Goal: Information Seeking & Learning: Learn about a topic

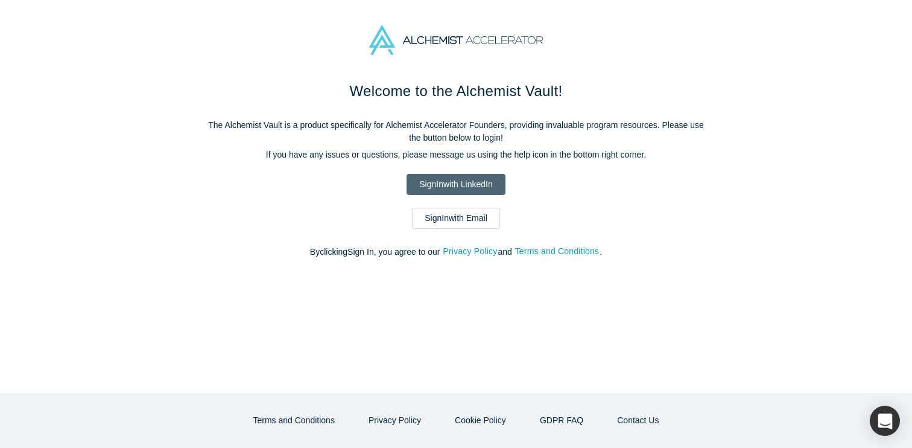
click at [434, 184] on link "Sign In with LinkedIn" at bounding box center [456, 184] width 98 height 21
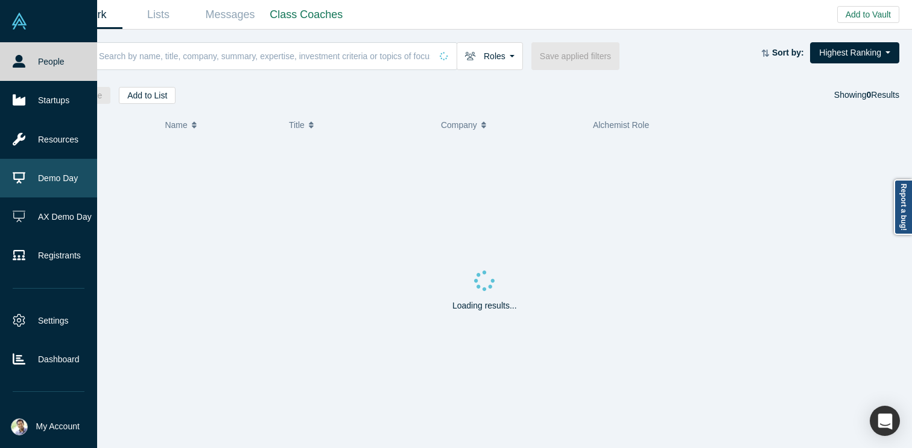
click at [67, 178] on link "Demo Day" at bounding box center [48, 178] width 97 height 39
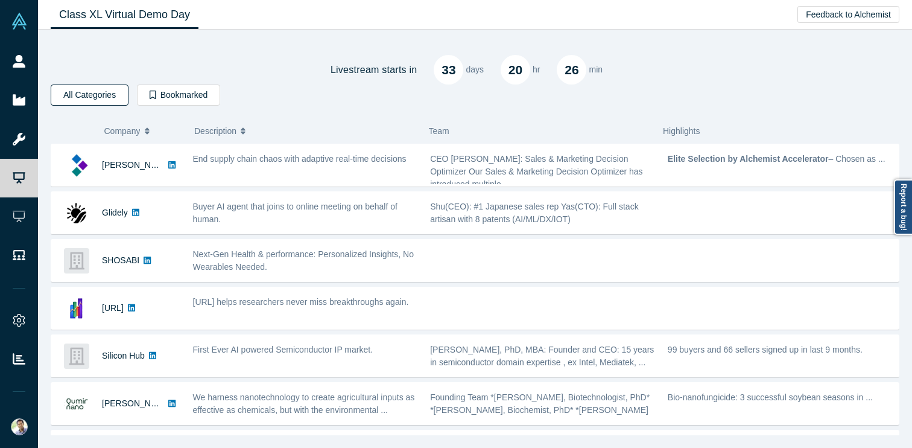
click at [74, 92] on button "All Categories" at bounding box center [90, 94] width 78 height 21
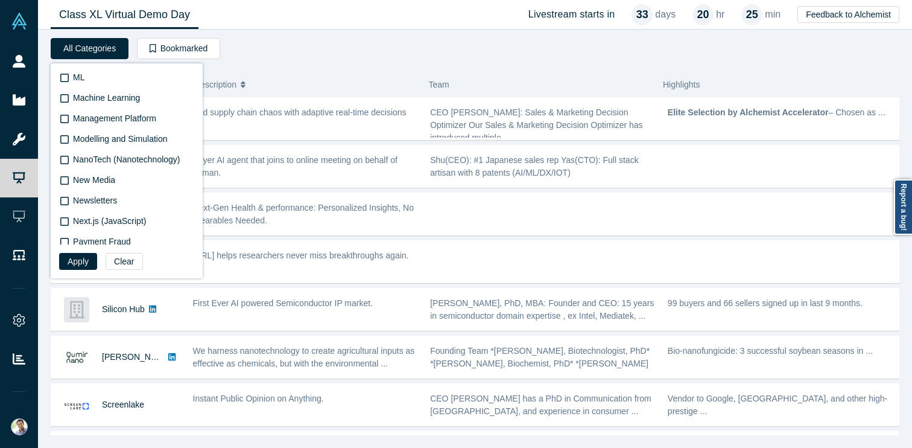
scroll to position [1548, 0]
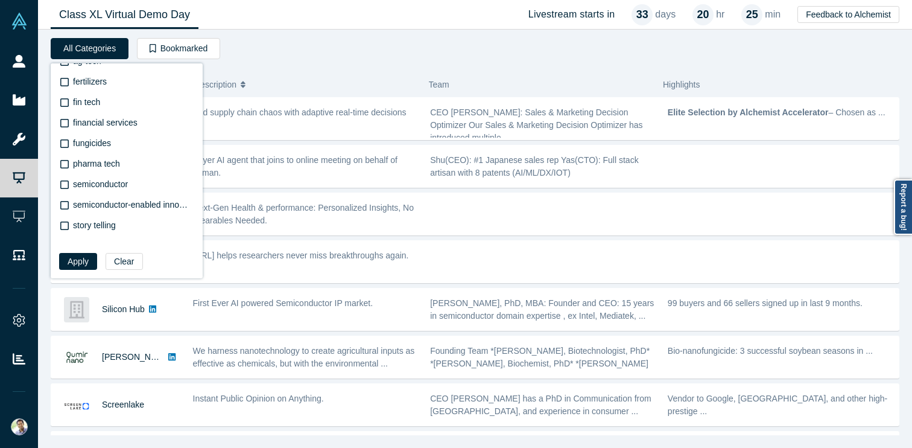
click at [305, 64] on div "Livestream starts [DATE] 20 hr 25 min All Categories AI Gen ai Biotech (Biotech…" at bounding box center [475, 236] width 849 height 397
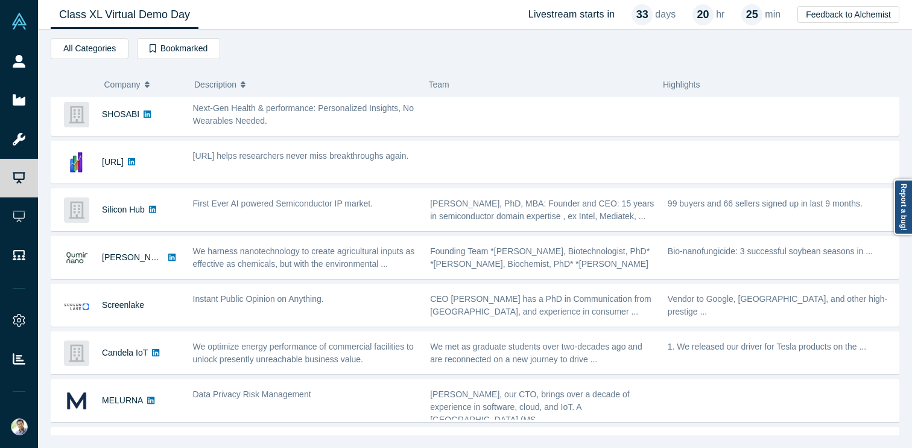
scroll to position [0, 0]
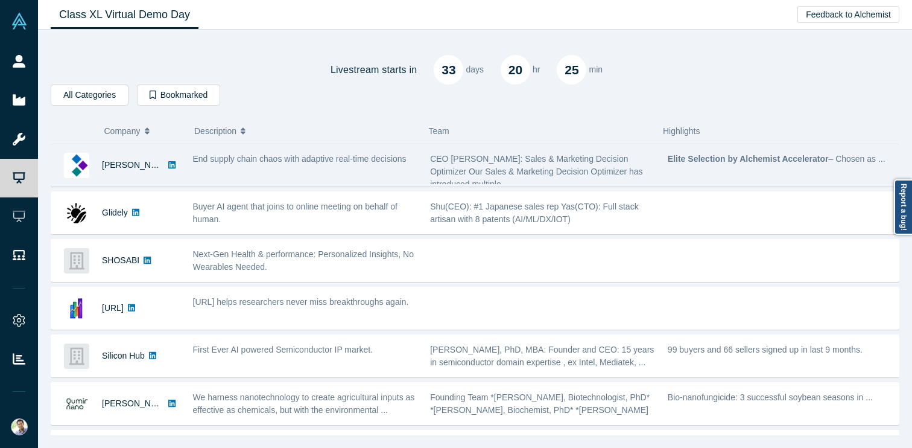
click at [237, 161] on span "End supply chain chaos with adaptive real-time decisions" at bounding box center [300, 159] width 214 height 10
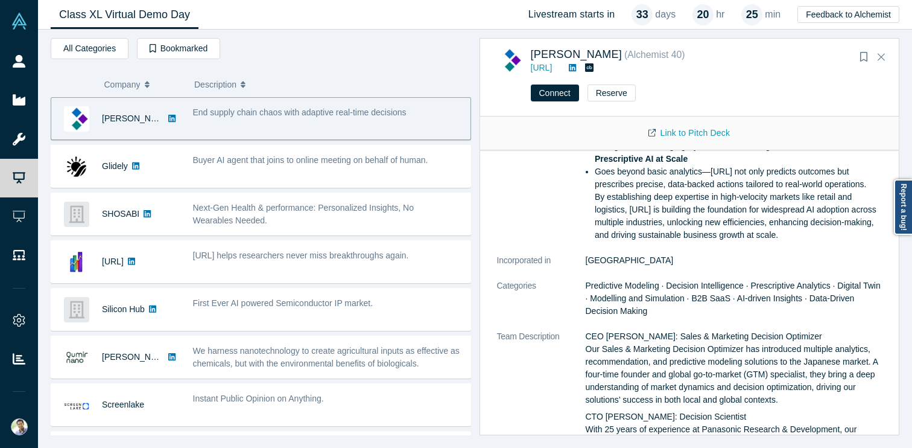
scroll to position [226, 0]
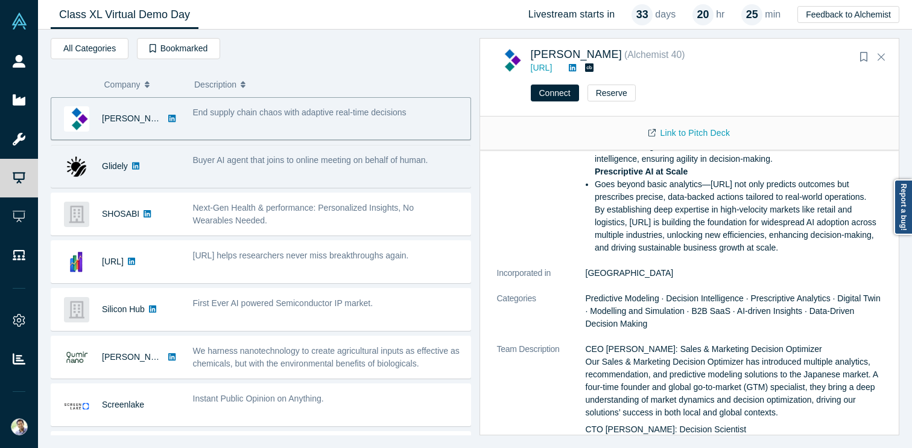
click at [394, 167] on div "Buyer AI agent that joins to online meeting on behalf of human." at bounding box center [328, 166] width 284 height 38
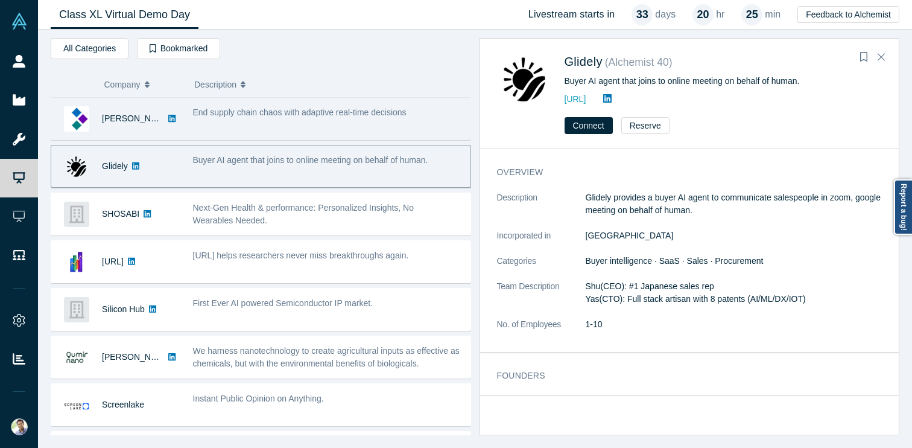
scroll to position [0, 0]
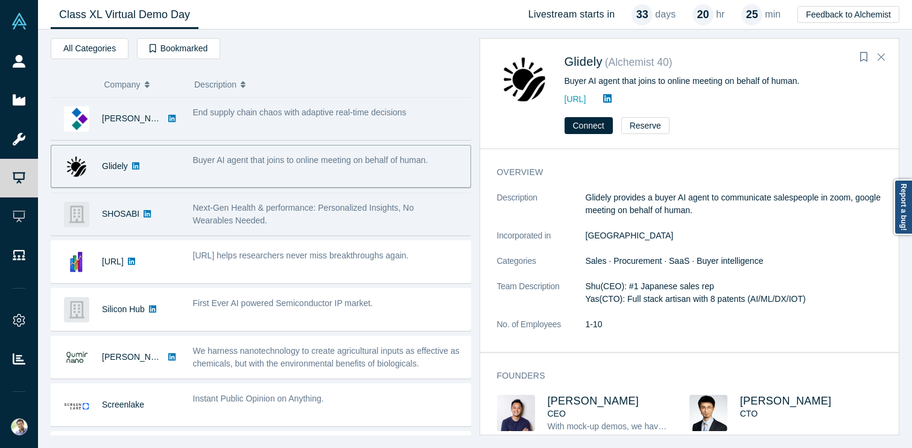
click at [396, 203] on span "Next-Gen Health & performance: Personalized Insights, No Wearables Needed." at bounding box center [303, 214] width 221 height 22
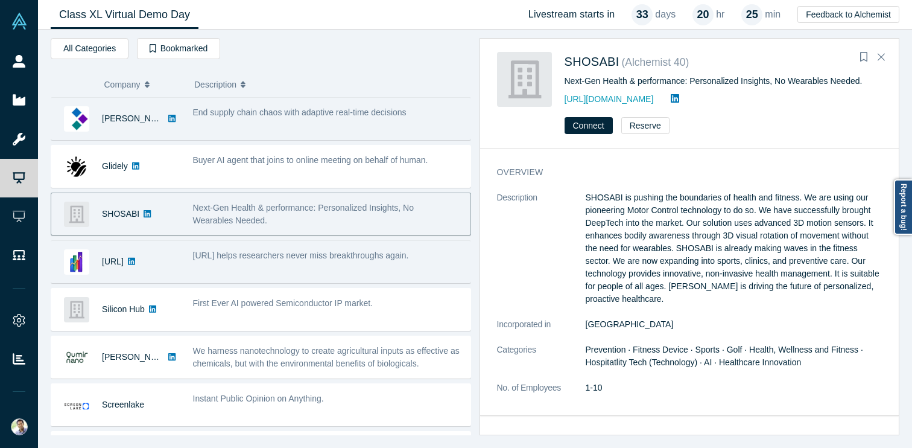
click at [354, 250] on span "[URL] helps researchers never miss breakthroughs again." at bounding box center [301, 255] width 216 height 10
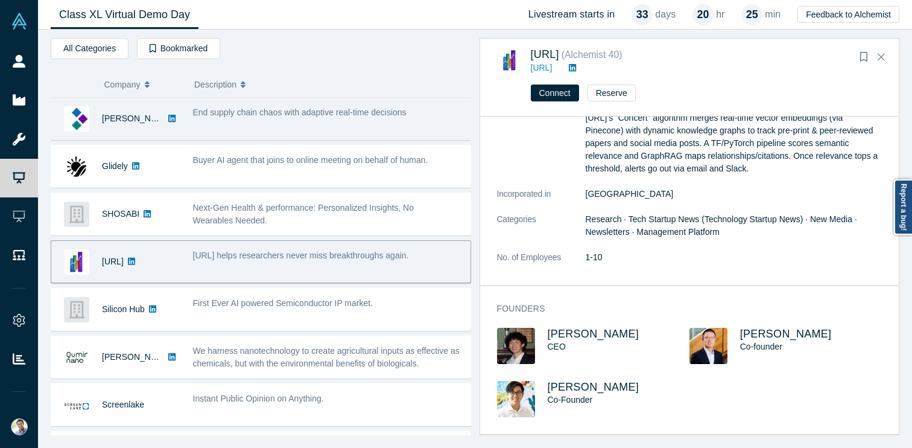
scroll to position [127, 0]
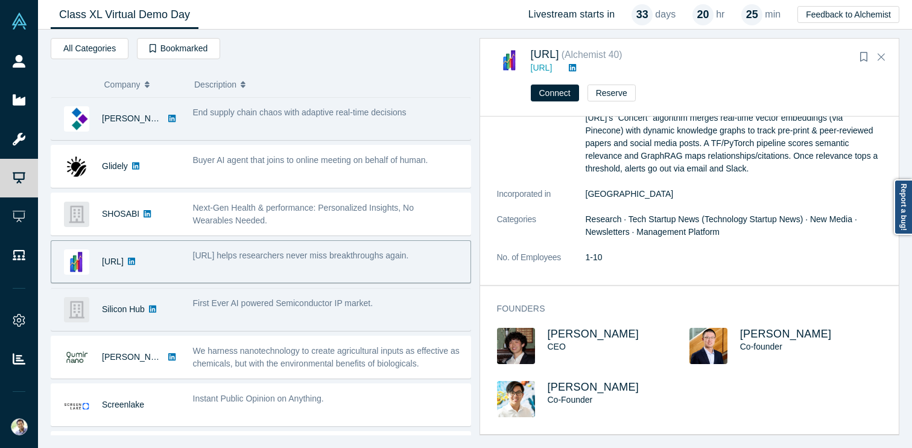
click at [397, 316] on div "First Ever AI powered Semiconductor IP market." at bounding box center [328, 309] width 284 height 38
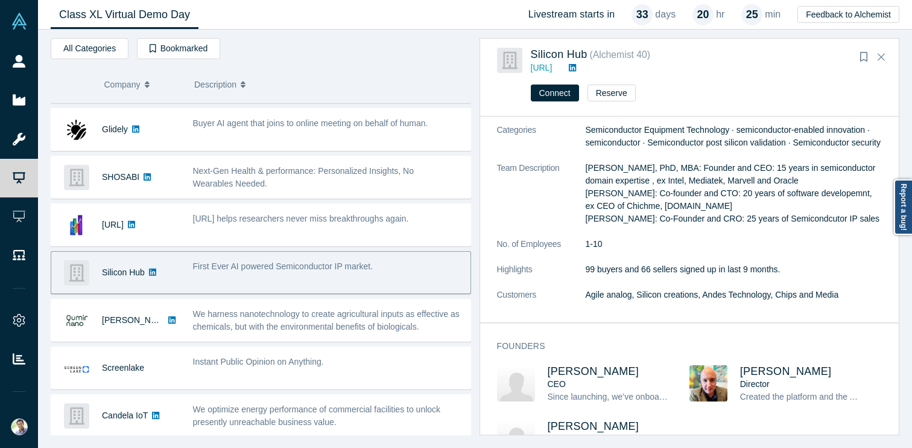
scroll to position [252, 0]
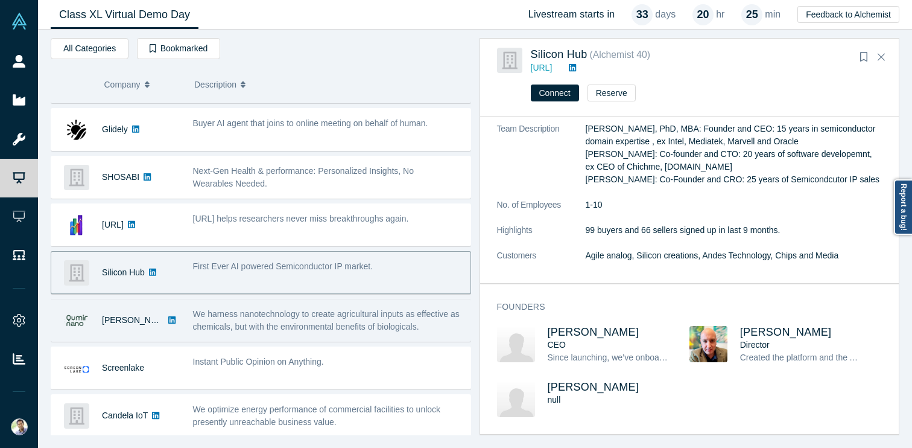
click at [388, 325] on span "We harness nanotechnology to create agricultural inputs as effective as chemica…" at bounding box center [326, 320] width 267 height 22
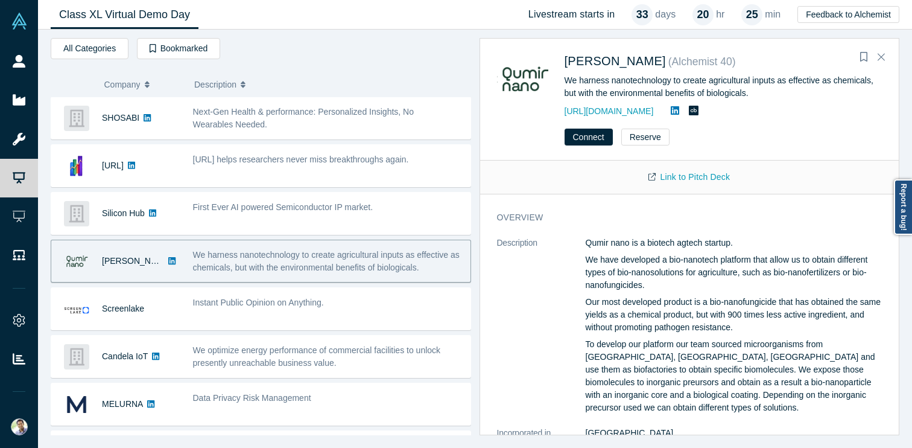
scroll to position [99, 0]
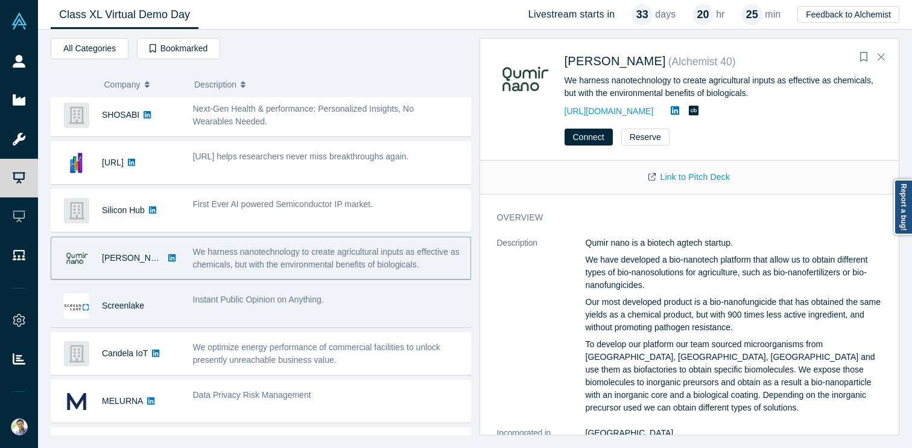
click at [355, 323] on div "Instant Public Opinion on Anything." at bounding box center [328, 306] width 284 height 38
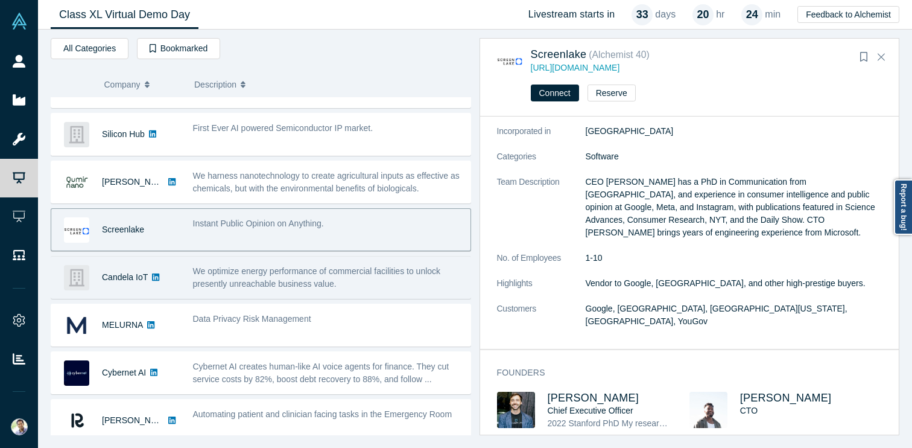
scroll to position [176, 0]
click at [363, 289] on div "We optimize energy performance of commercial facilities to unlock presently unr…" at bounding box center [328, 276] width 284 height 38
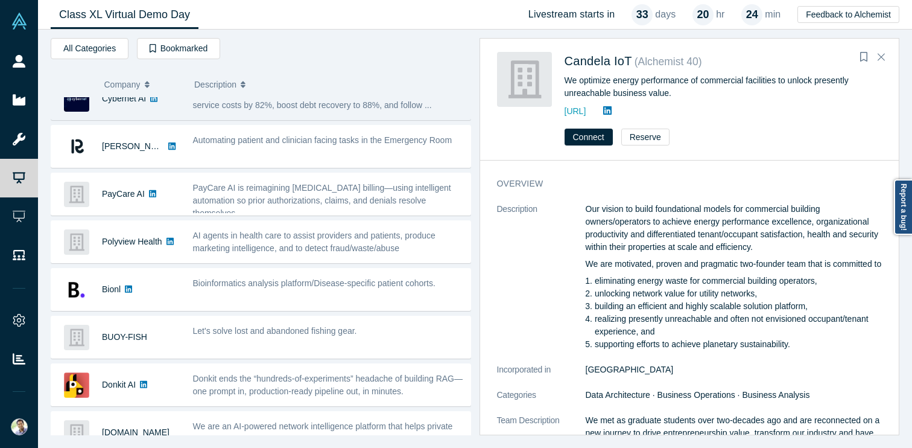
scroll to position [472, 0]
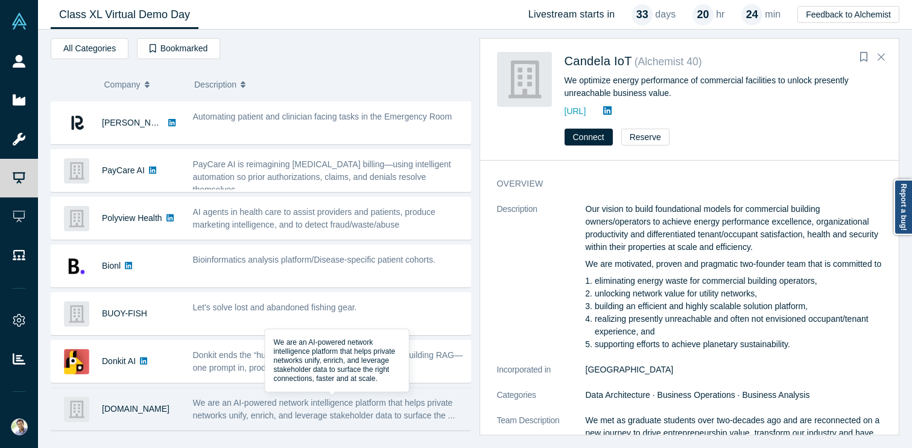
click at [328, 406] on span "We are an AI-powered network intelligence platform that helps private networks …" at bounding box center [324, 409] width 262 height 22
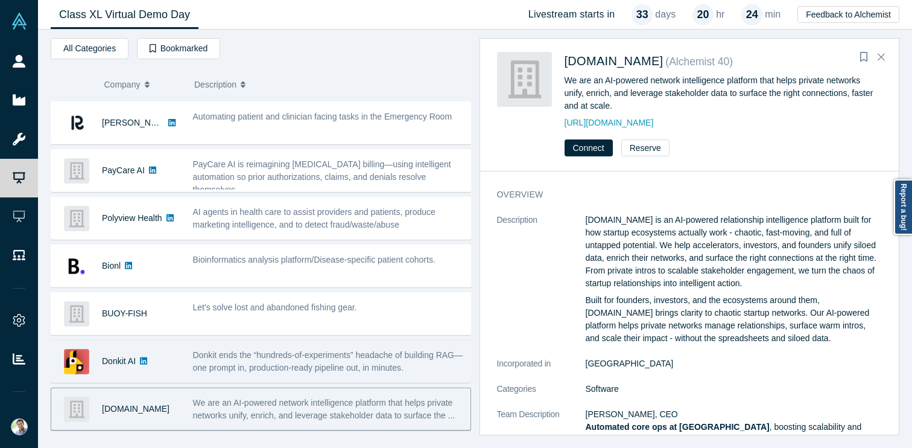
click at [257, 353] on span "Donkit ends the “hundreds-of-experiments” headache of building RAG—one prompt i…" at bounding box center [328, 361] width 270 height 22
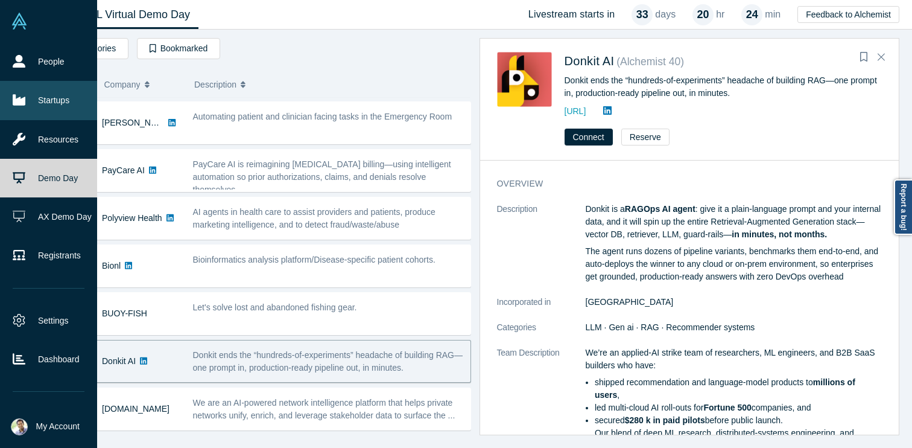
click at [34, 100] on link "Startups" at bounding box center [48, 100] width 97 height 39
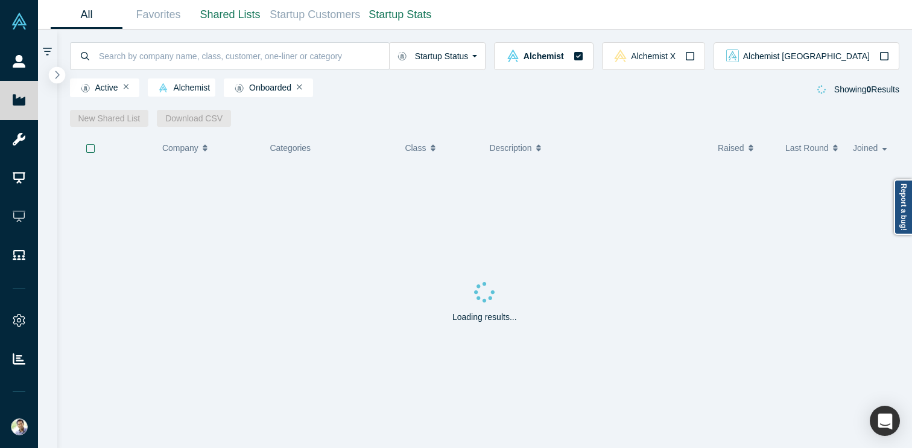
click at [59, 75] on icon "button" at bounding box center [57, 74] width 6 height 9
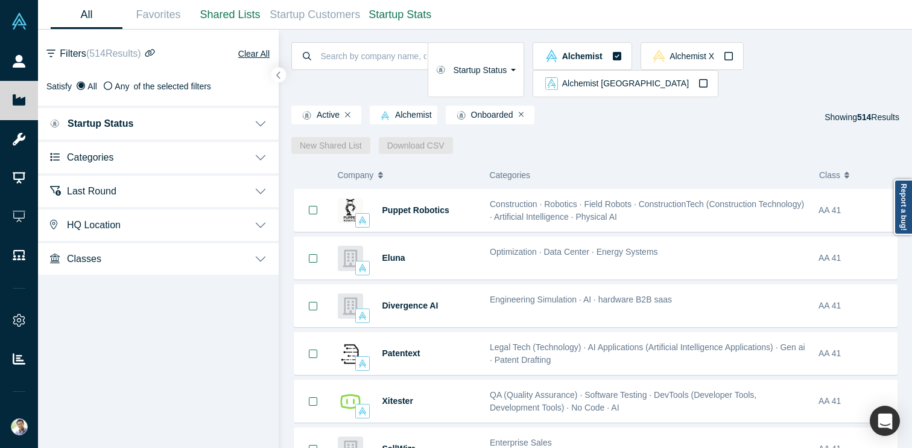
click at [177, 123] on button "Startup Status" at bounding box center [158, 123] width 241 height 34
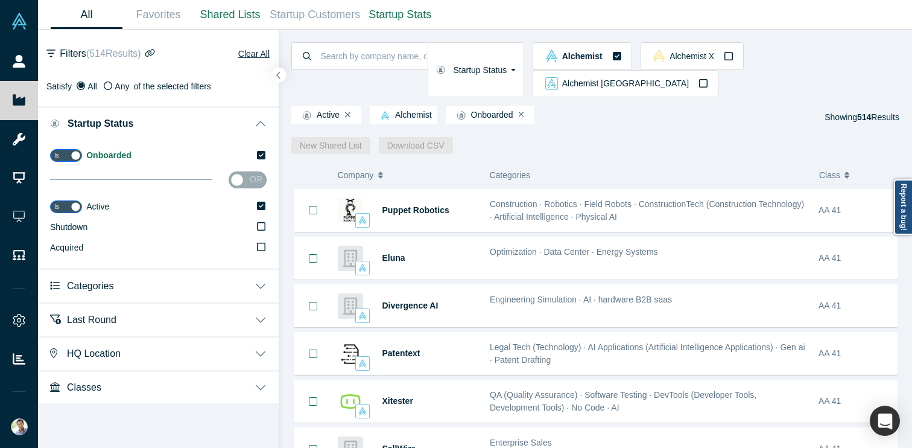
click at [151, 281] on button "Categories" at bounding box center [158, 285] width 241 height 34
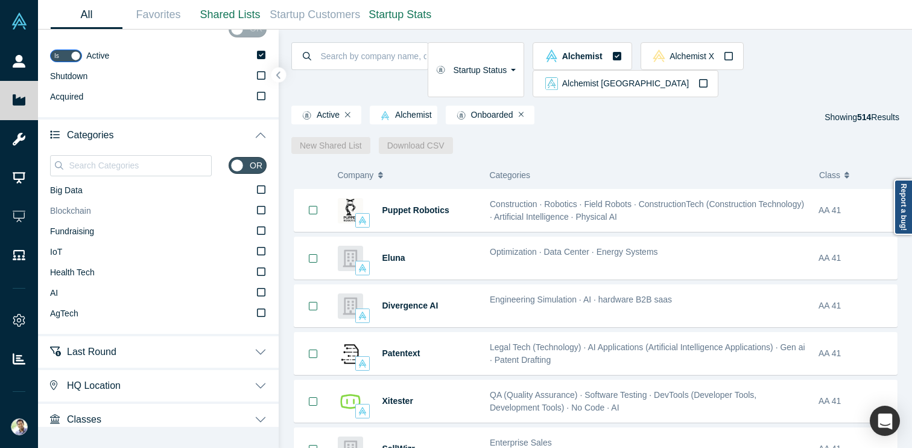
scroll to position [159, 0]
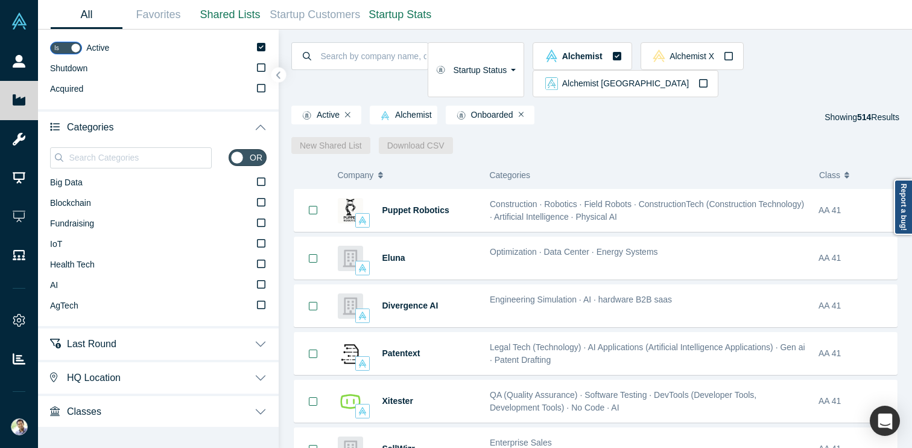
click at [131, 376] on button "HQ Location" at bounding box center [158, 377] width 241 height 34
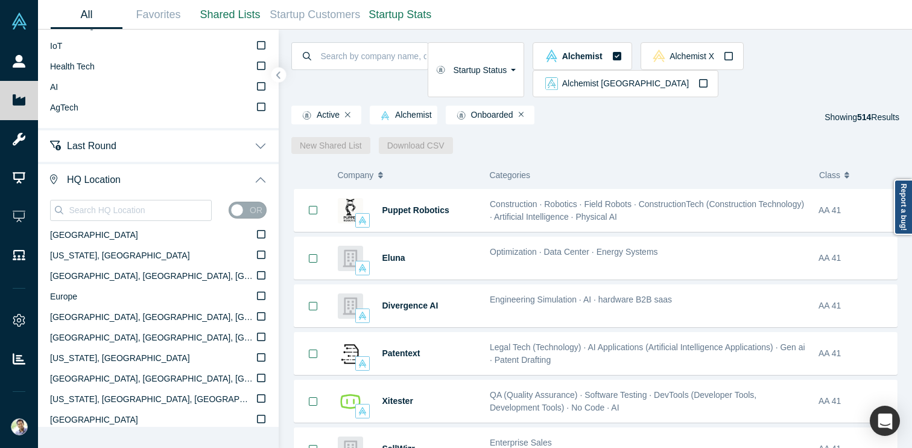
scroll to position [370, 0]
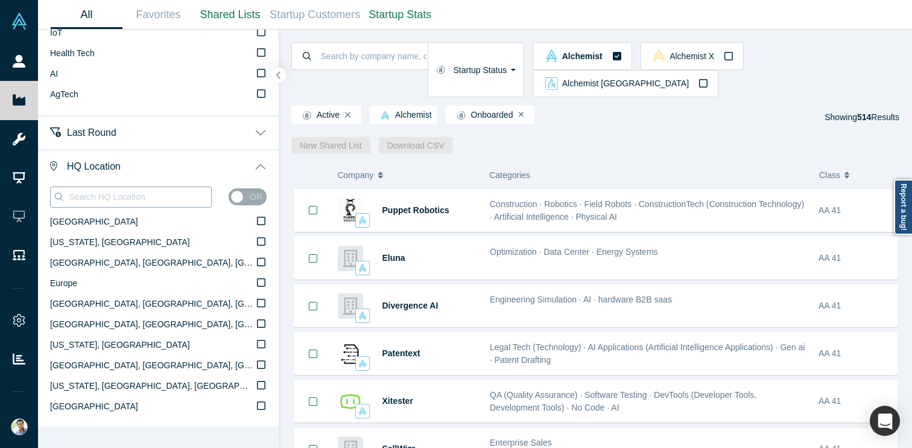
click at [109, 206] on div at bounding box center [131, 196] width 162 height 21
click at [109, 200] on input at bounding box center [140, 197] width 144 height 16
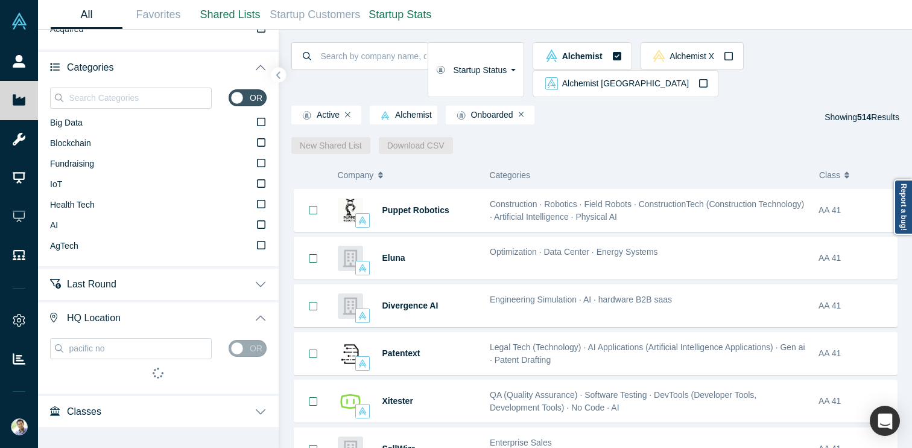
scroll to position [218, 0]
type input "p"
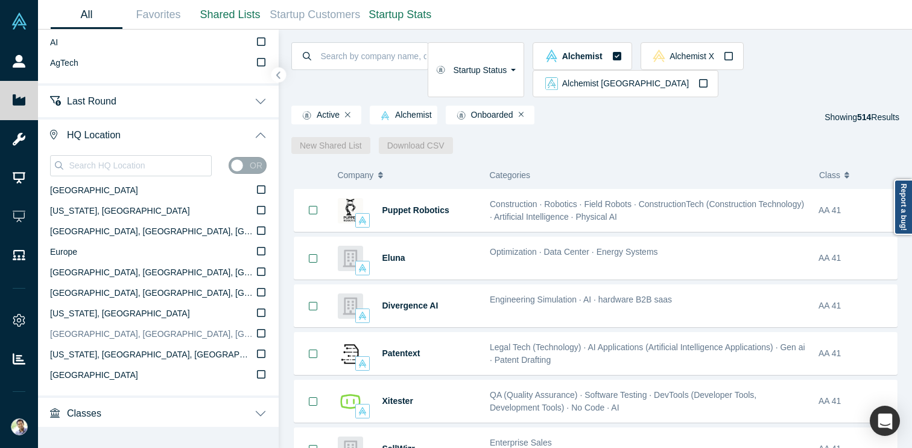
scroll to position [402, 0]
click at [104, 169] on input at bounding box center [140, 164] width 144 height 16
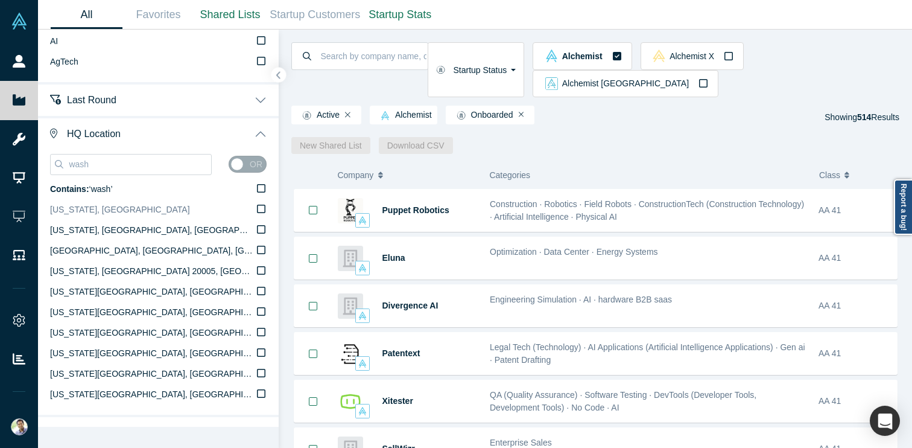
click at [114, 205] on span "[US_STATE], [GEOGRAPHIC_DATA]" at bounding box center [120, 210] width 140 height 10
click at [0, 0] on input "[US_STATE], [GEOGRAPHIC_DATA]" at bounding box center [0, 0] width 0 height 0
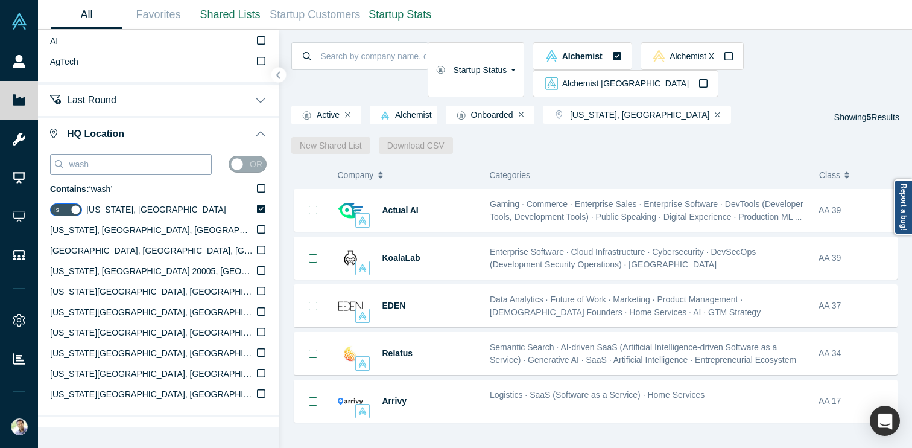
click at [119, 167] on input "wash" at bounding box center [140, 164] width 144 height 16
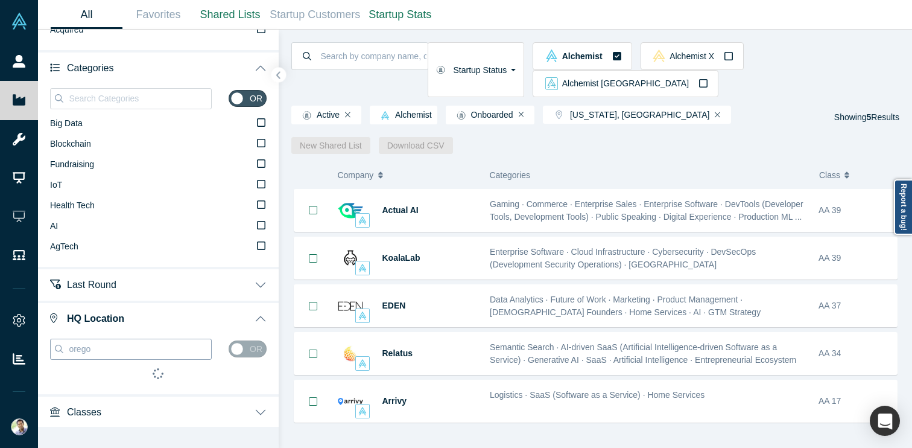
scroll to position [259, 0]
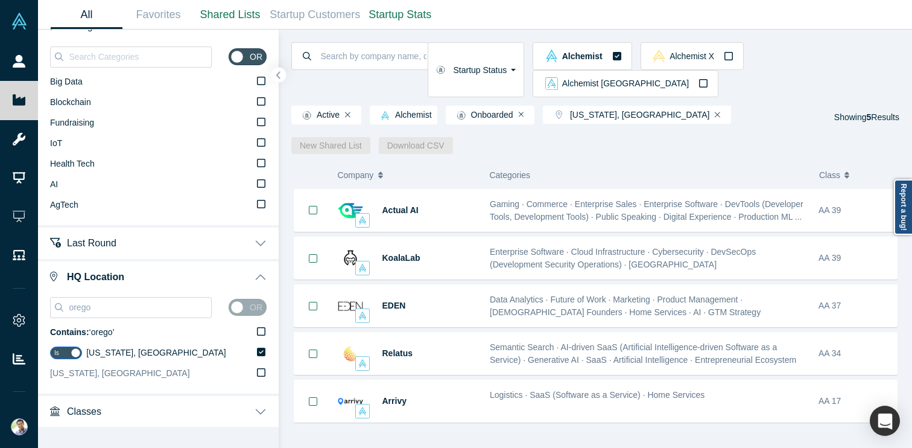
type input "orego"
click at [258, 372] on icon at bounding box center [261, 372] width 8 height 10
click at [0, 0] on input "[US_STATE], [GEOGRAPHIC_DATA]" at bounding box center [0, 0] width 0 height 0
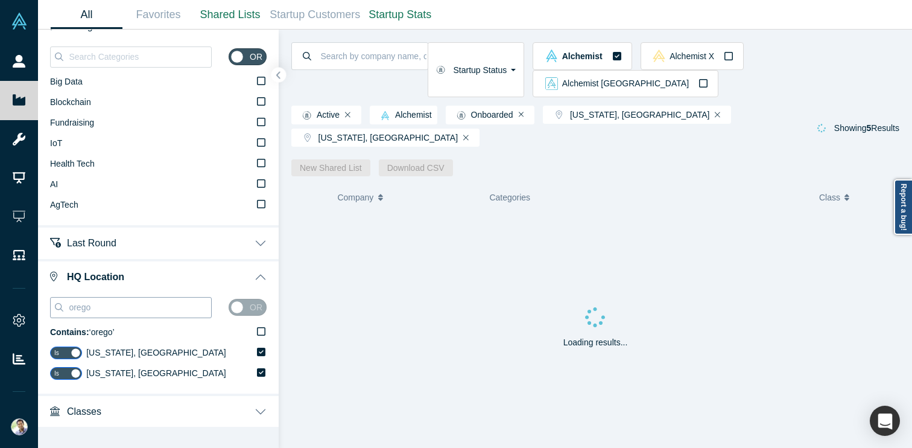
click at [110, 308] on input "orego" at bounding box center [140, 307] width 144 height 16
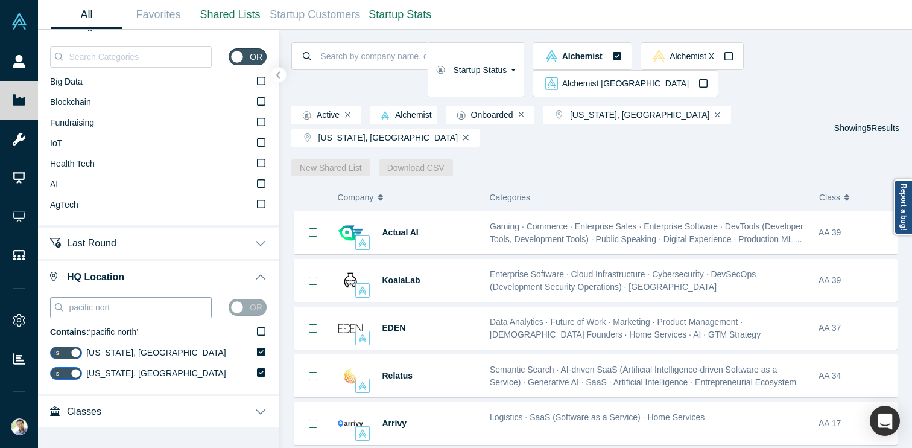
scroll to position [218, 0]
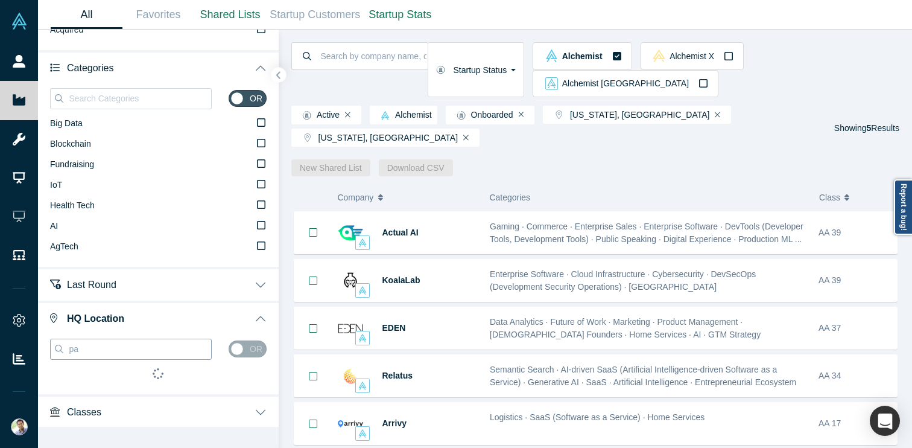
type input "p"
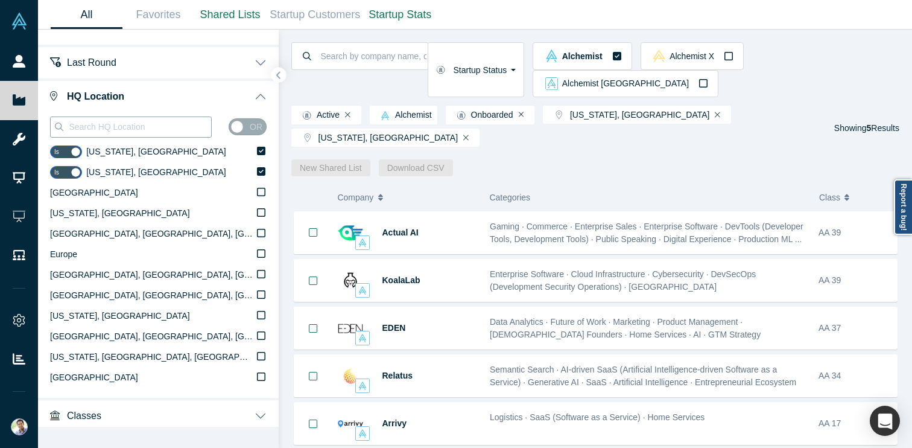
scroll to position [440, 0]
click at [165, 129] on input at bounding box center [140, 126] width 144 height 16
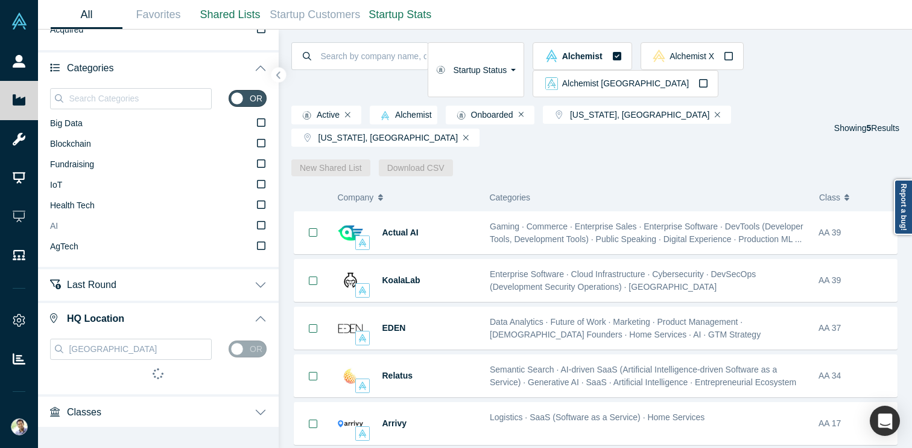
scroll to position [300, 0]
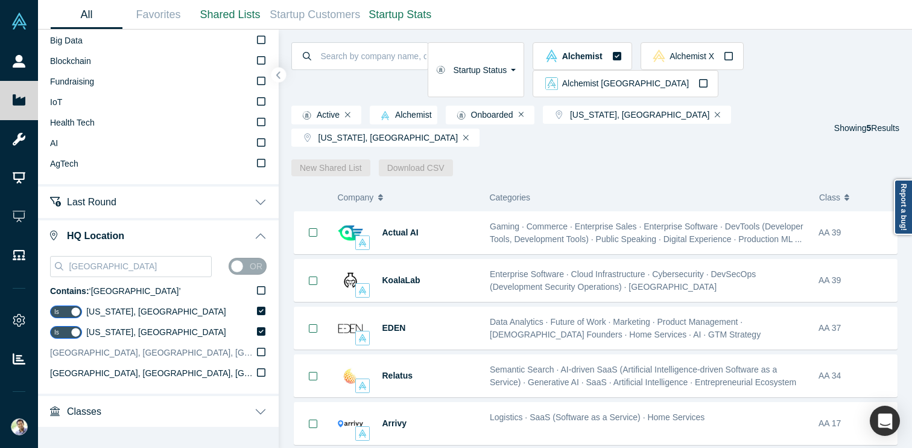
click at [262, 354] on icon at bounding box center [261, 352] width 8 height 10
click at [0, 0] on input "[GEOGRAPHIC_DATA], [GEOGRAPHIC_DATA], [GEOGRAPHIC_DATA]" at bounding box center [0, 0] width 0 height 0
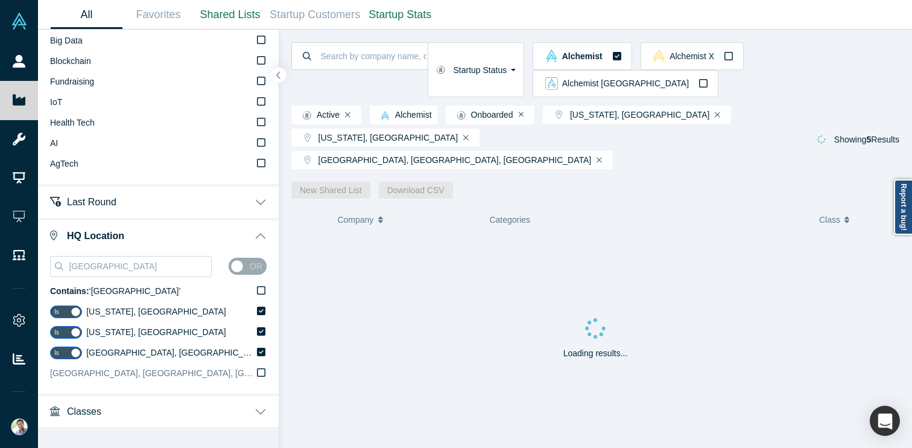
click at [262, 371] on icon at bounding box center [261, 372] width 8 height 10
click at [0, 0] on input "[GEOGRAPHIC_DATA], [GEOGRAPHIC_DATA], [GEOGRAPHIC_DATA]" at bounding box center [0, 0] width 0 height 0
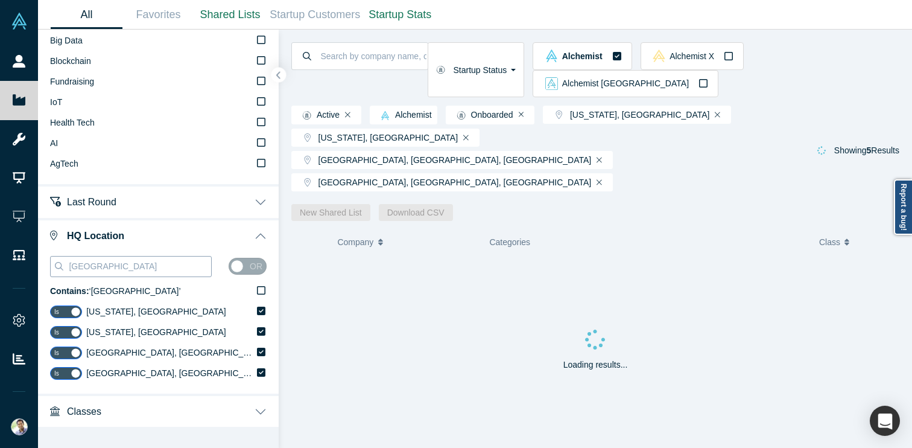
click at [150, 264] on input "[GEOGRAPHIC_DATA]" at bounding box center [140, 266] width 144 height 16
click at [149, 264] on input "[GEOGRAPHIC_DATA]" at bounding box center [140, 266] width 144 height 16
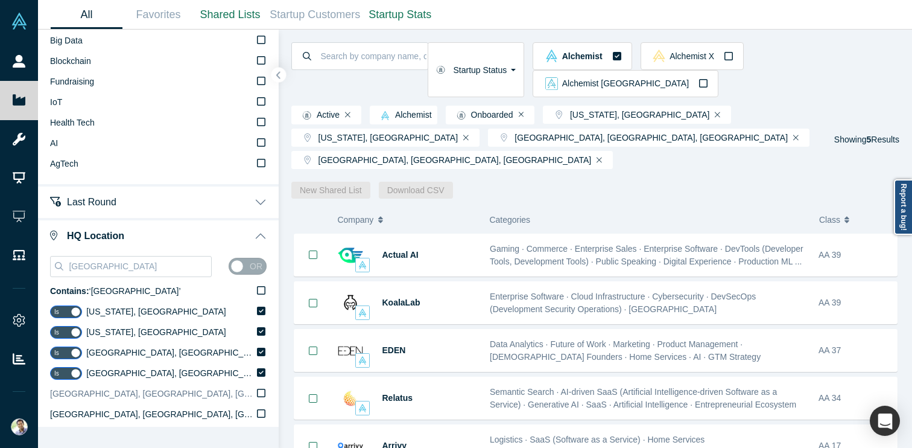
scroll to position [341, 0]
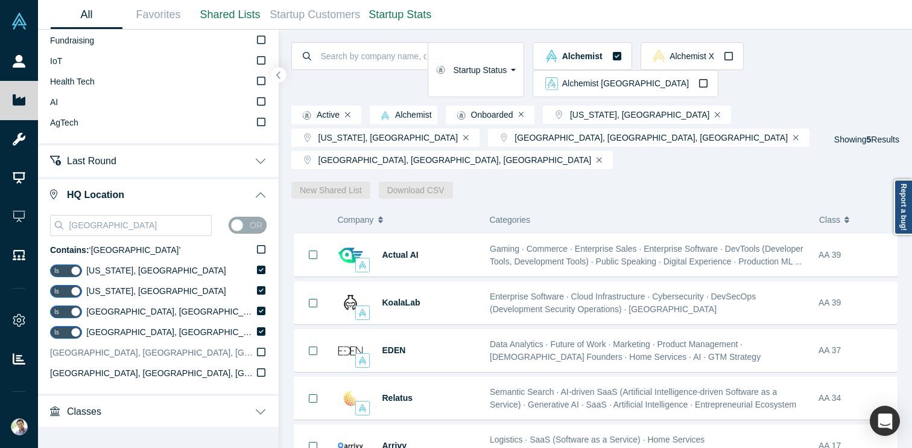
type input "[GEOGRAPHIC_DATA]"
click at [262, 354] on icon at bounding box center [261, 352] width 8 height 10
click at [0, 0] on input "[GEOGRAPHIC_DATA], [GEOGRAPHIC_DATA], [GEOGRAPHIC_DATA]" at bounding box center [0, 0] width 0 height 0
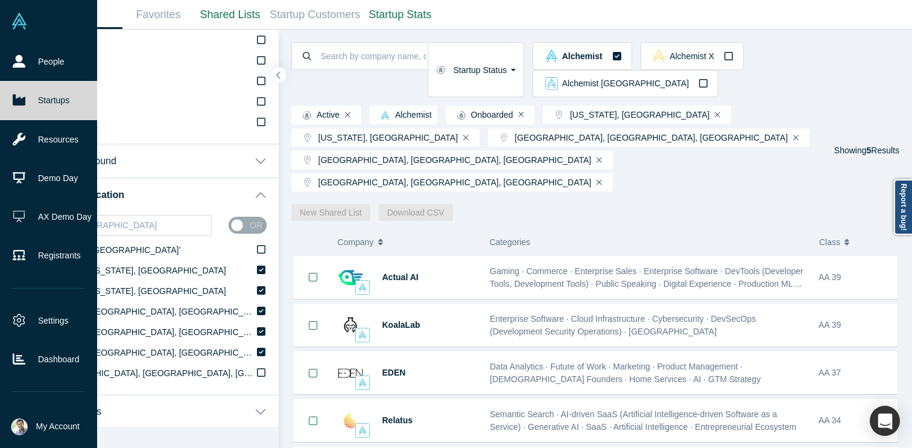
click at [39, 100] on link "Startups" at bounding box center [48, 100] width 97 height 39
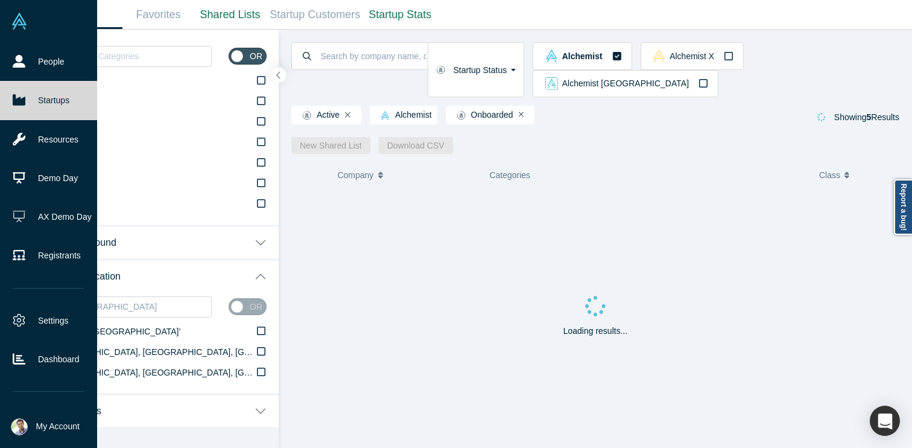
scroll to position [259, 0]
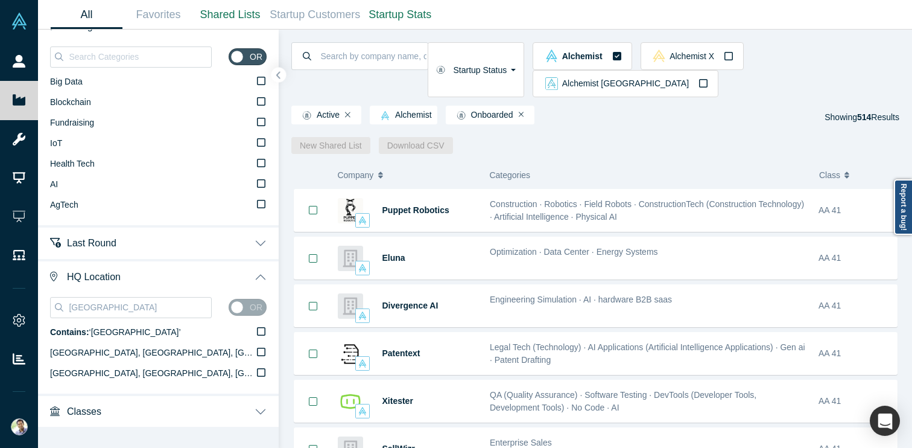
click at [597, 106] on div "Active Alchemist Onboarded Showing 514 Results" at bounding box center [595, 117] width 608 height 23
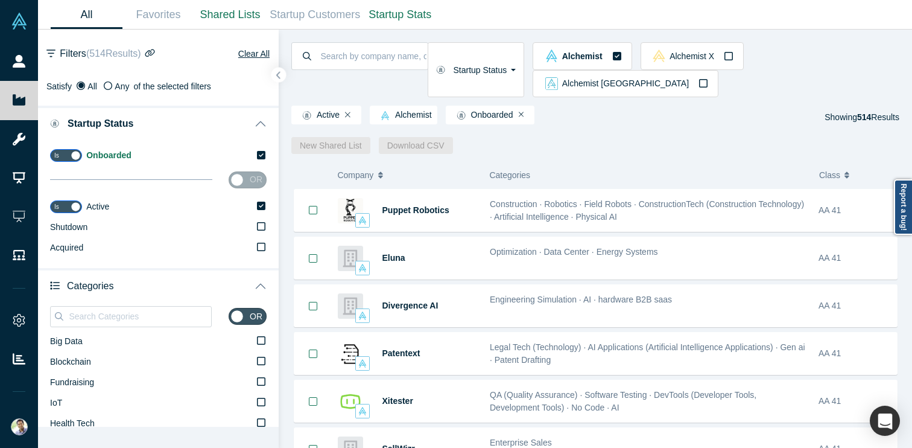
click at [598, 137] on div "New Shared List Download CSV" at bounding box center [595, 145] width 608 height 17
